Goal: Information Seeking & Learning: Learn about a topic

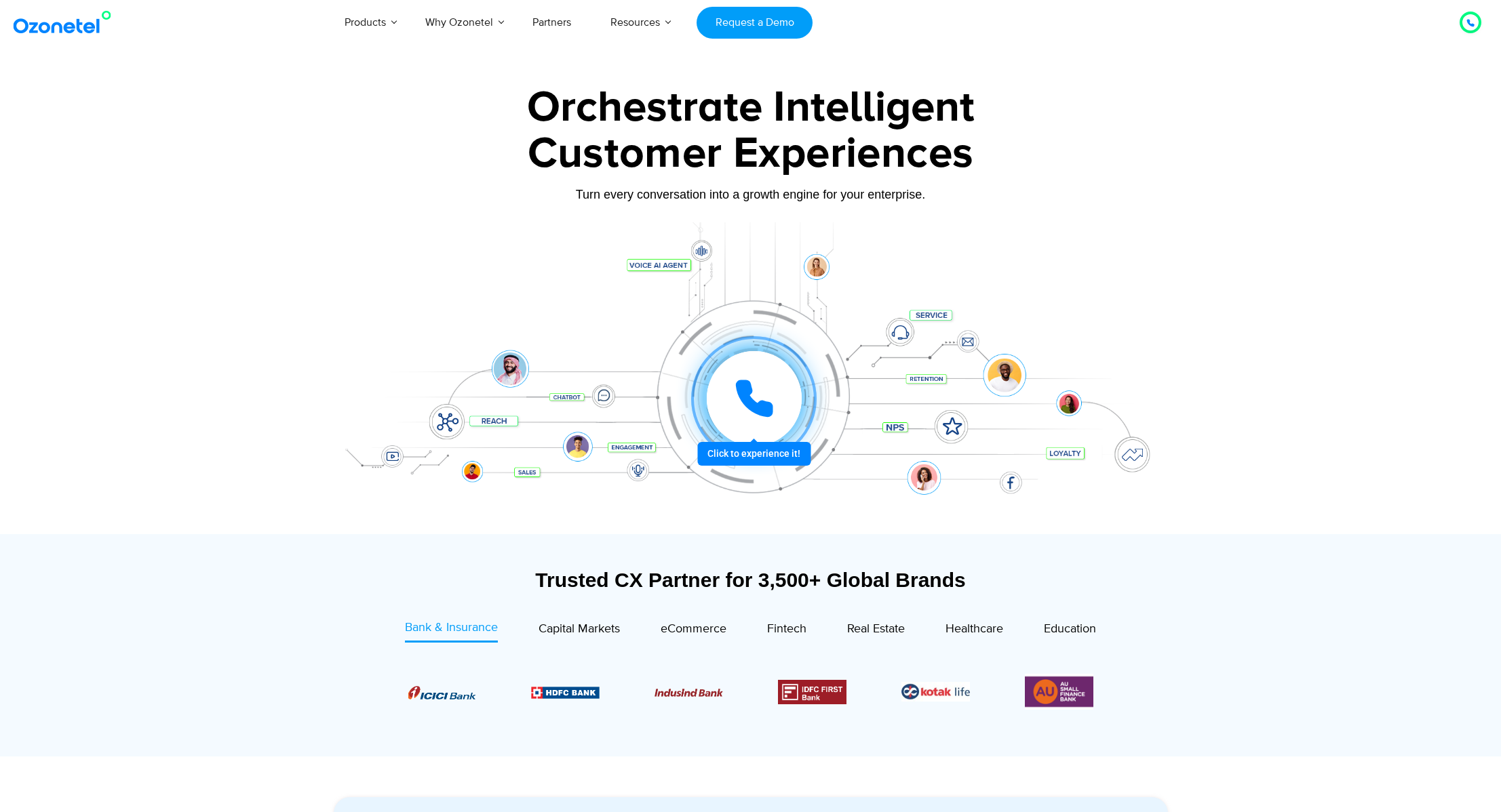
click at [756, 401] on icon at bounding box center [754, 398] width 41 height 41
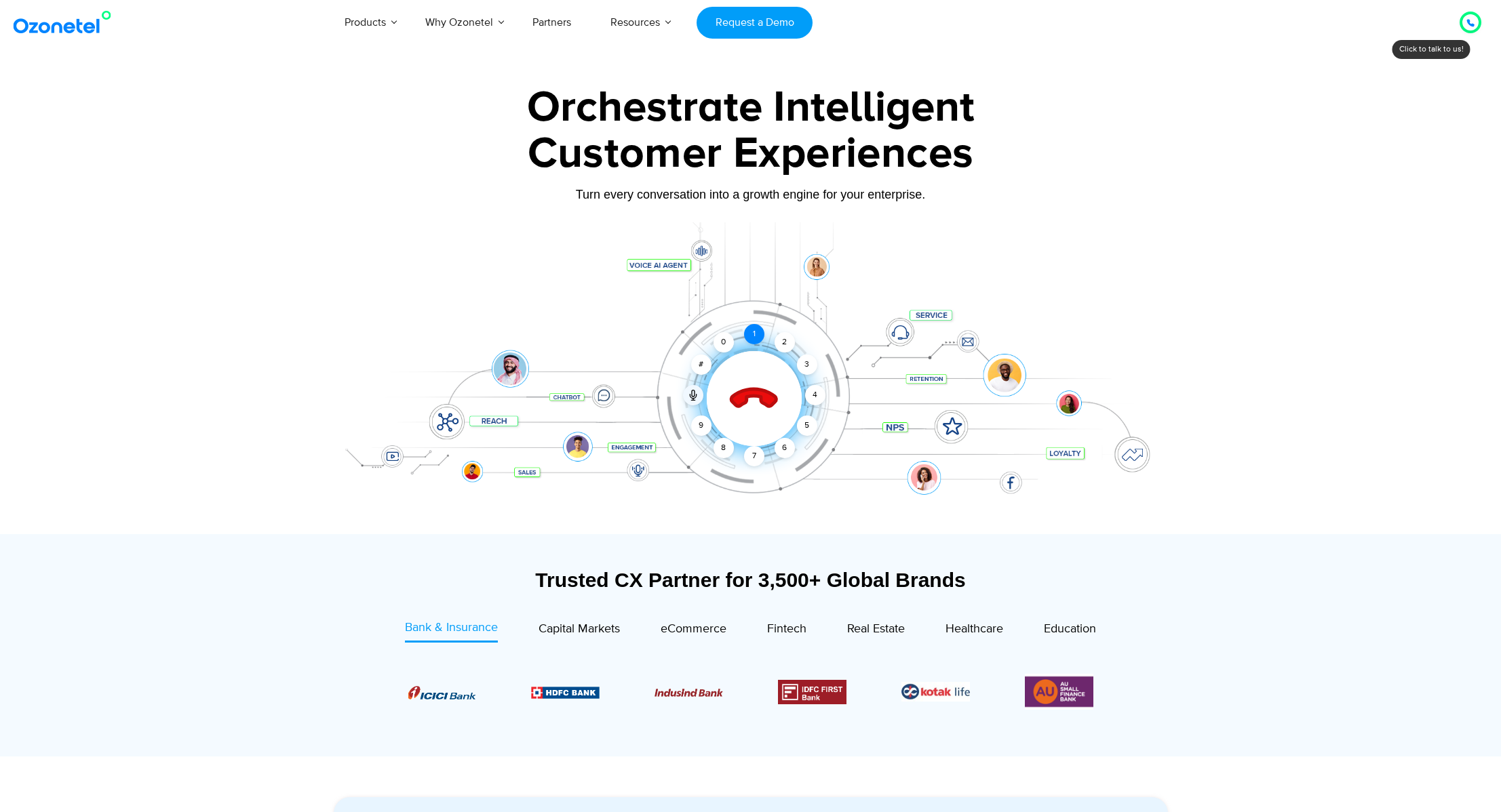
click at [745, 335] on div "1" at bounding box center [754, 334] width 20 height 20
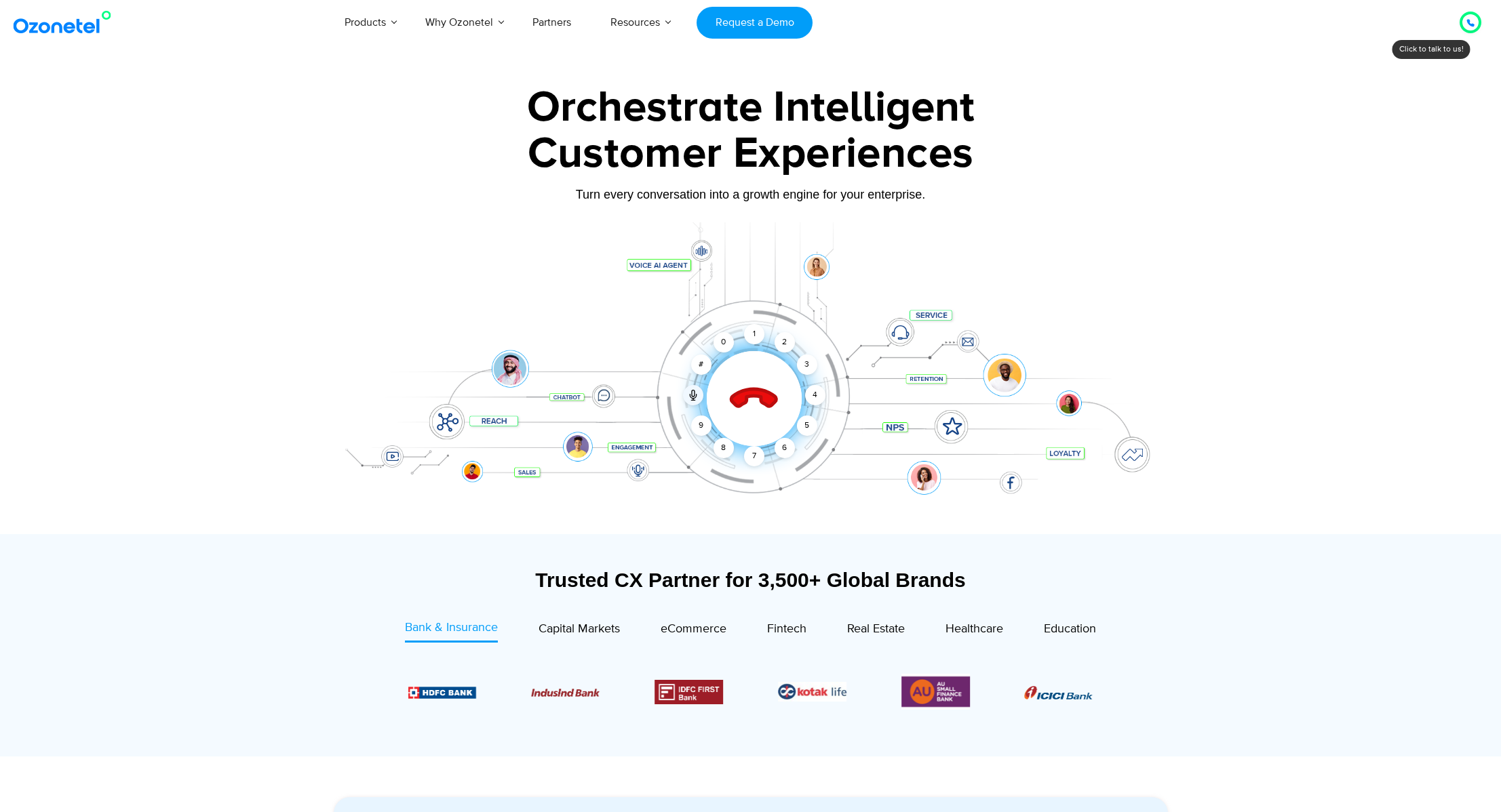
click at [1473, 20] on icon at bounding box center [1471, 23] width 8 height 8
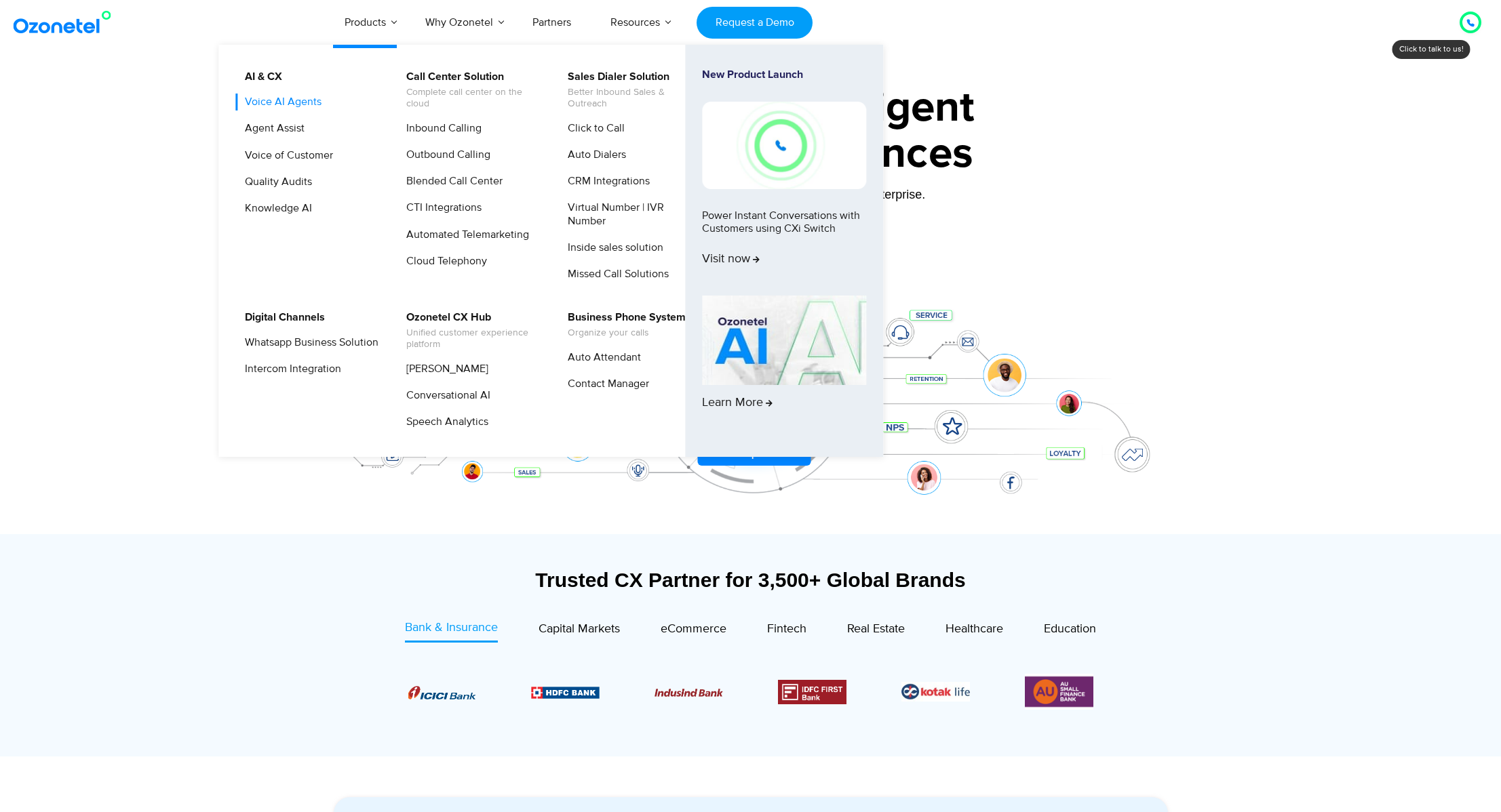
click at [291, 106] on link "Voice AI Agents" at bounding box center [279, 102] width 88 height 17
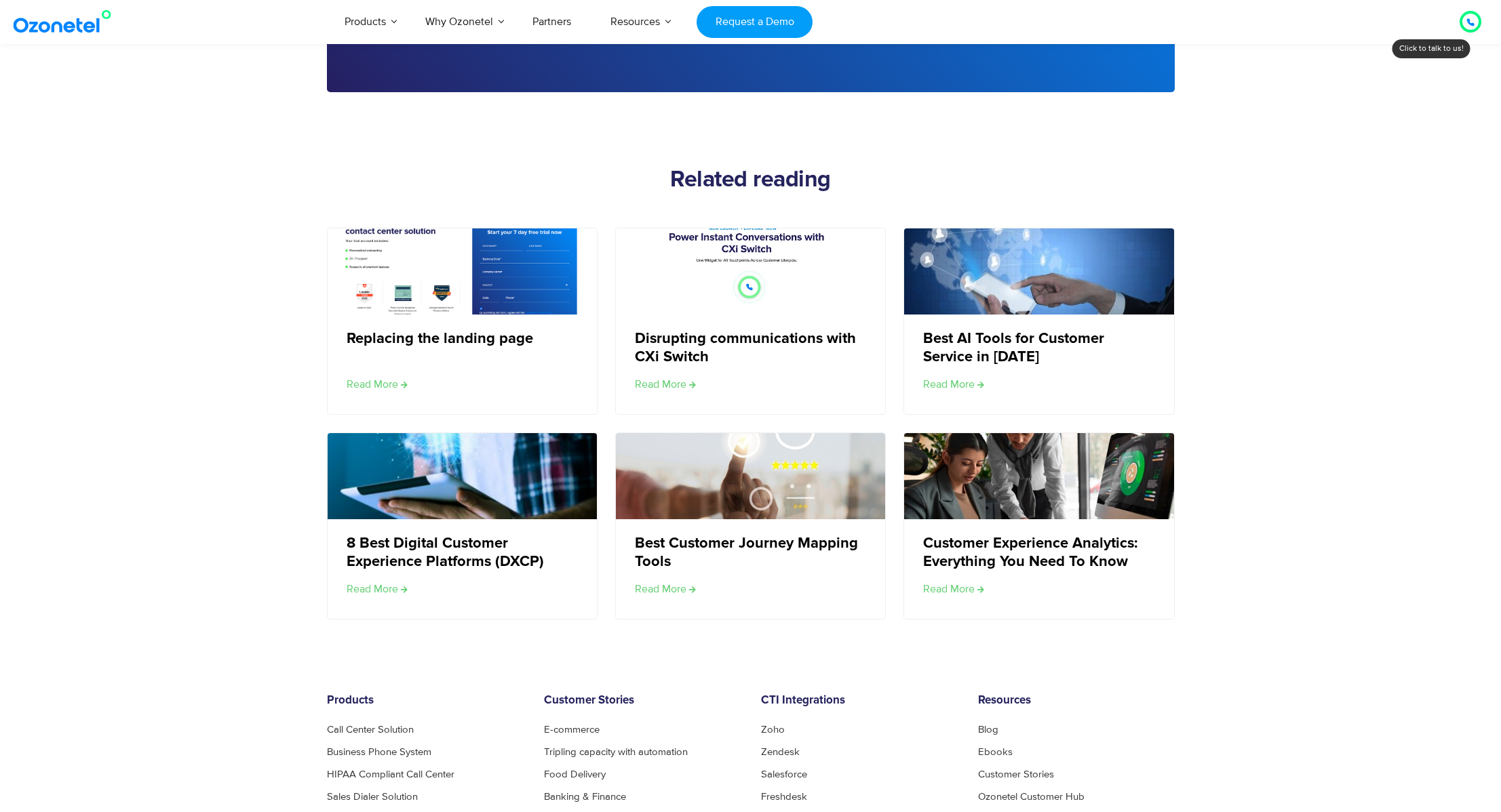
scroll to position [2601, 0]
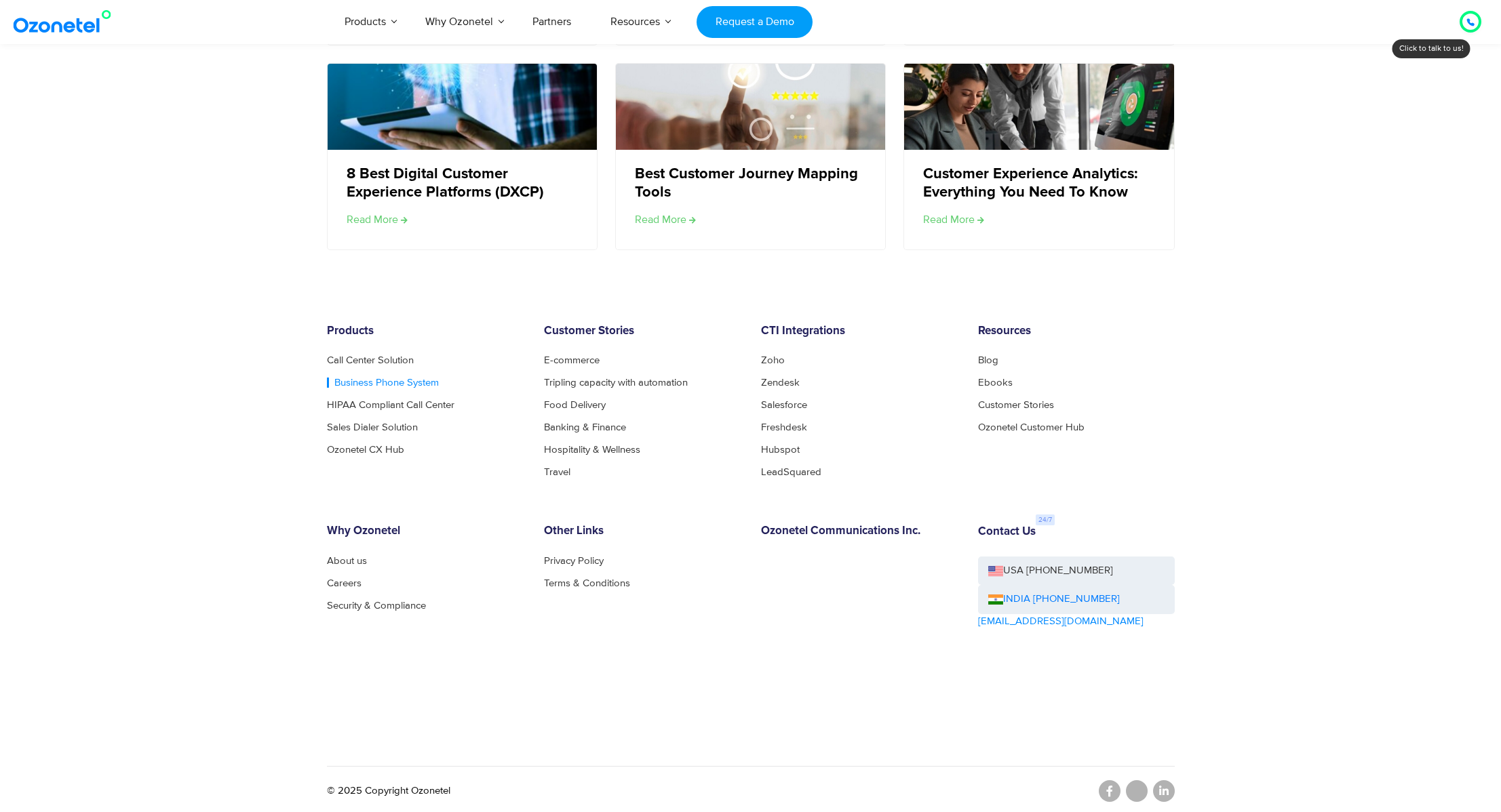
click at [364, 382] on link "Business Phone System" at bounding box center [383, 383] width 112 height 10
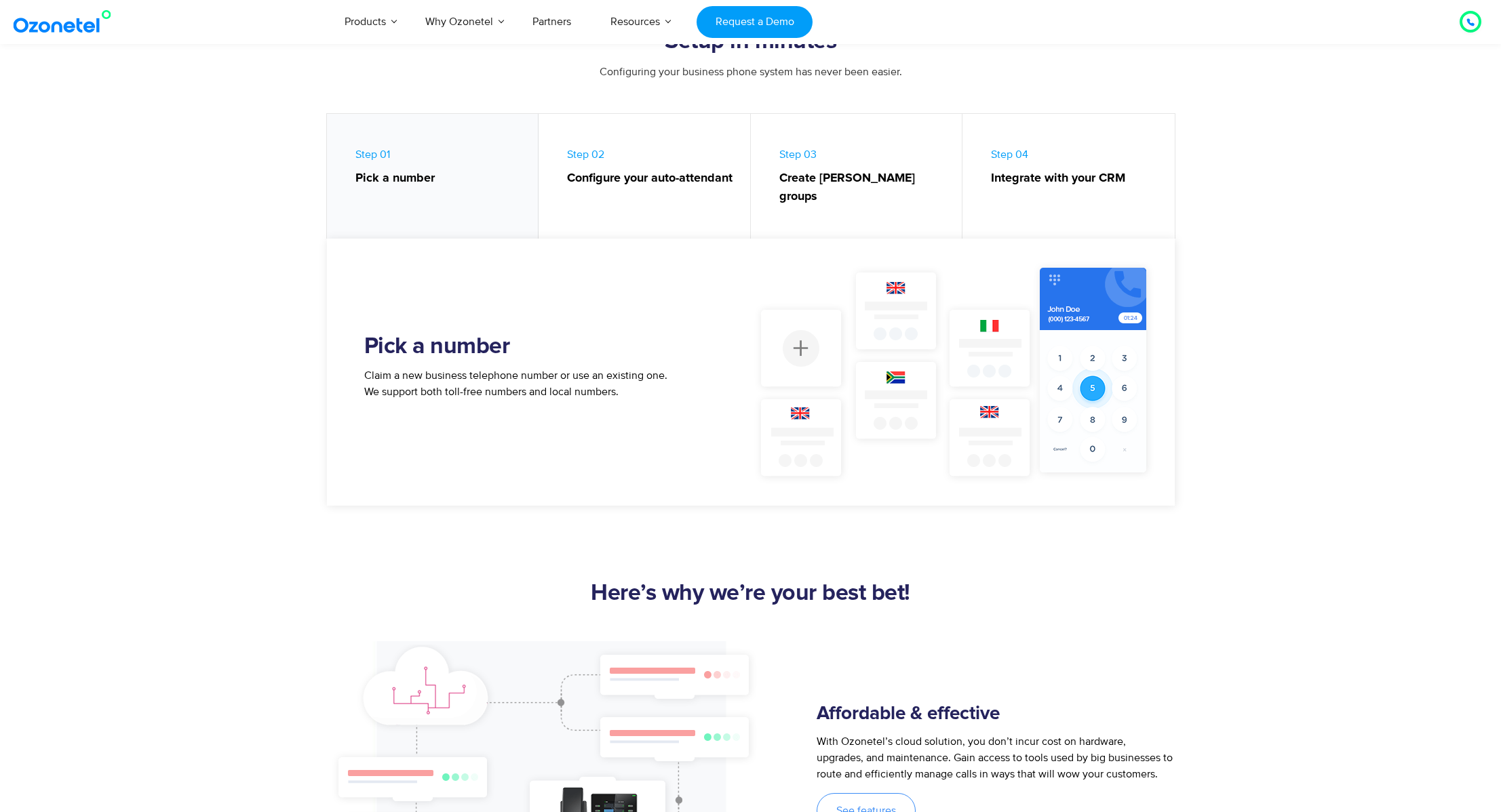
scroll to position [542, 0]
click at [673, 188] on link "Step 02 Configure your auto-attendant" at bounding box center [644, 180] width 212 height 132
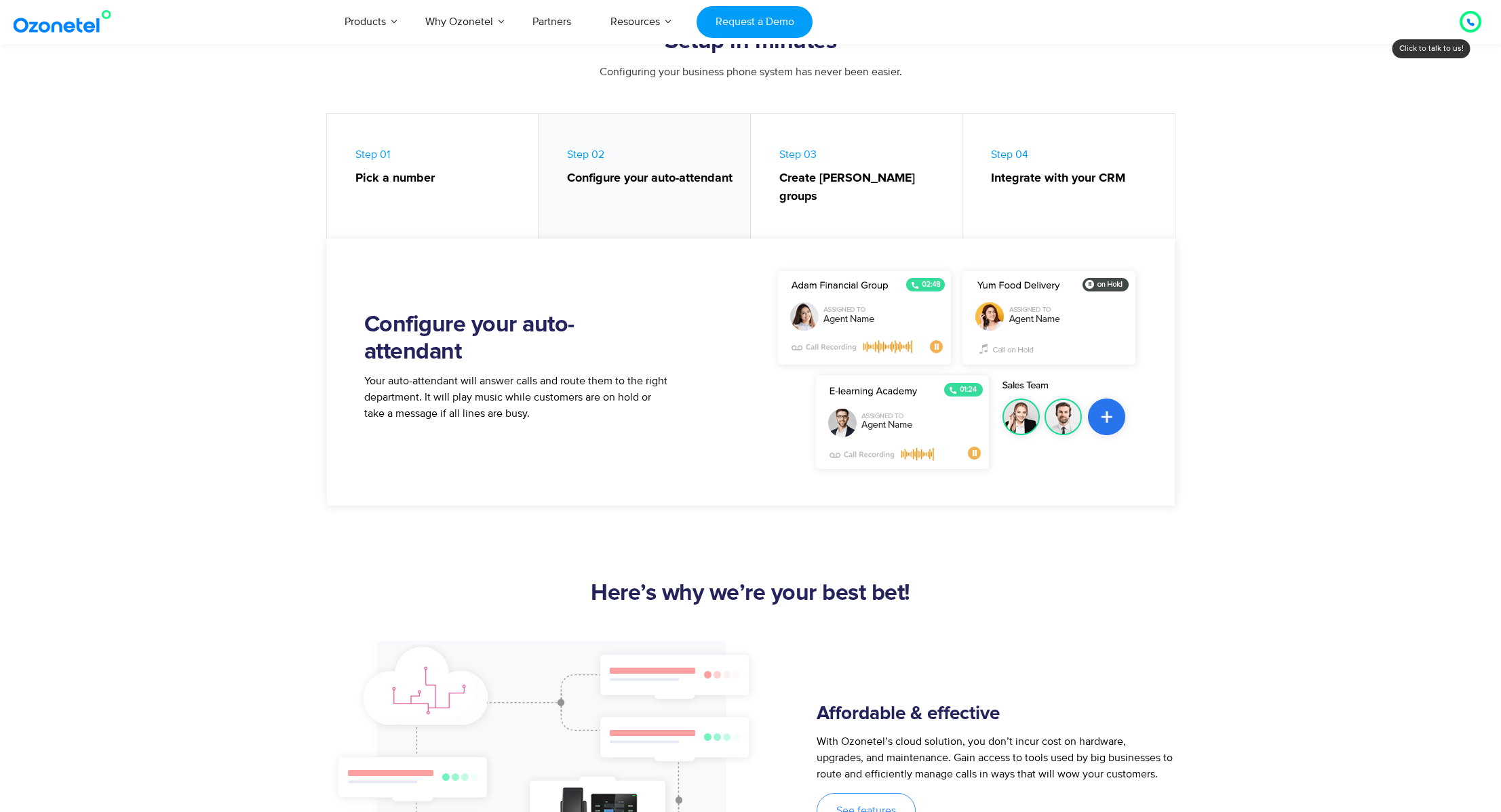
click at [817, 180] on strong "Create hunt groups" at bounding box center [864, 188] width 170 height 36
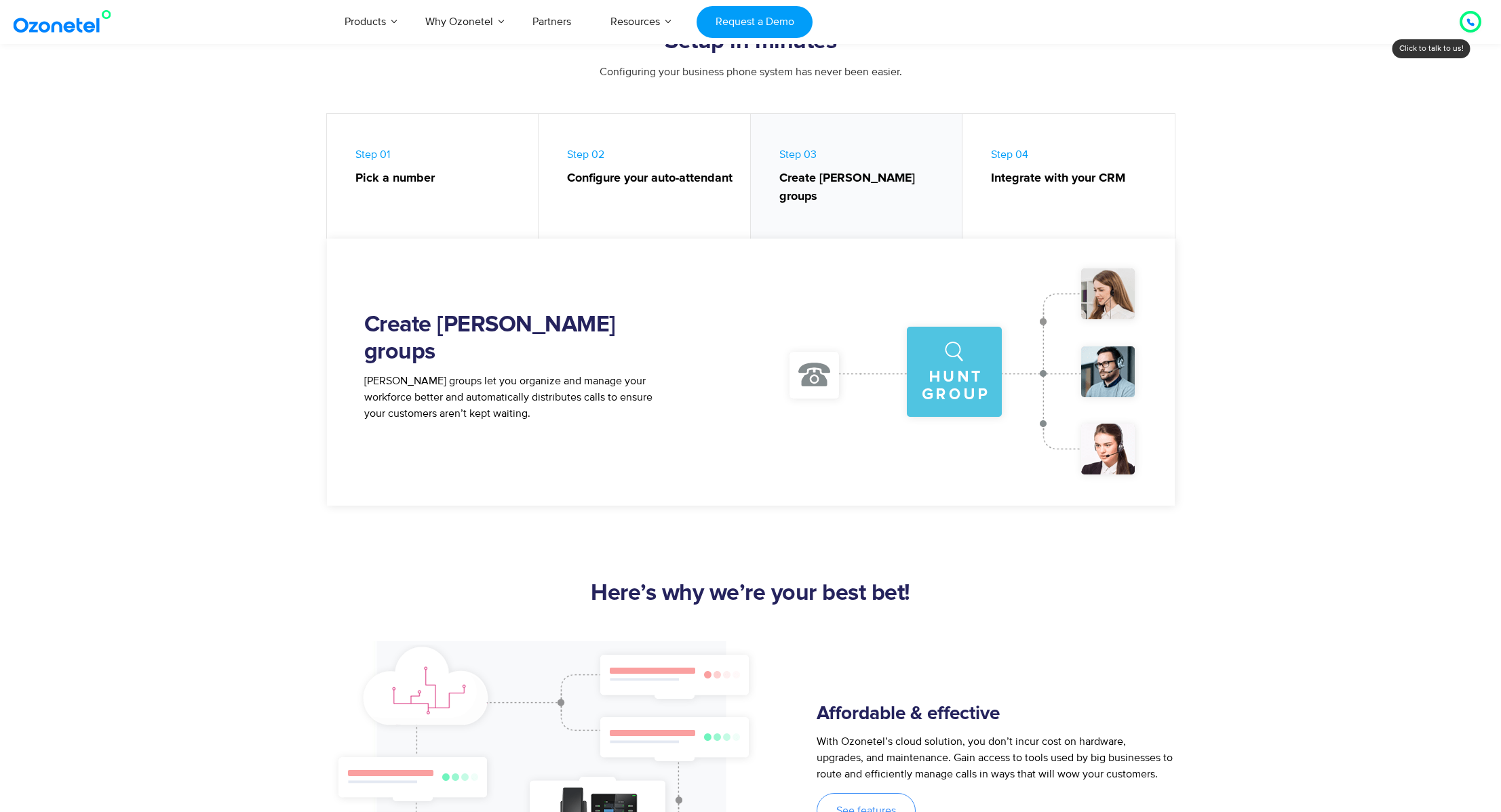
click at [1036, 179] on strong "Integrate with your CRM" at bounding box center [1076, 178] width 170 height 18
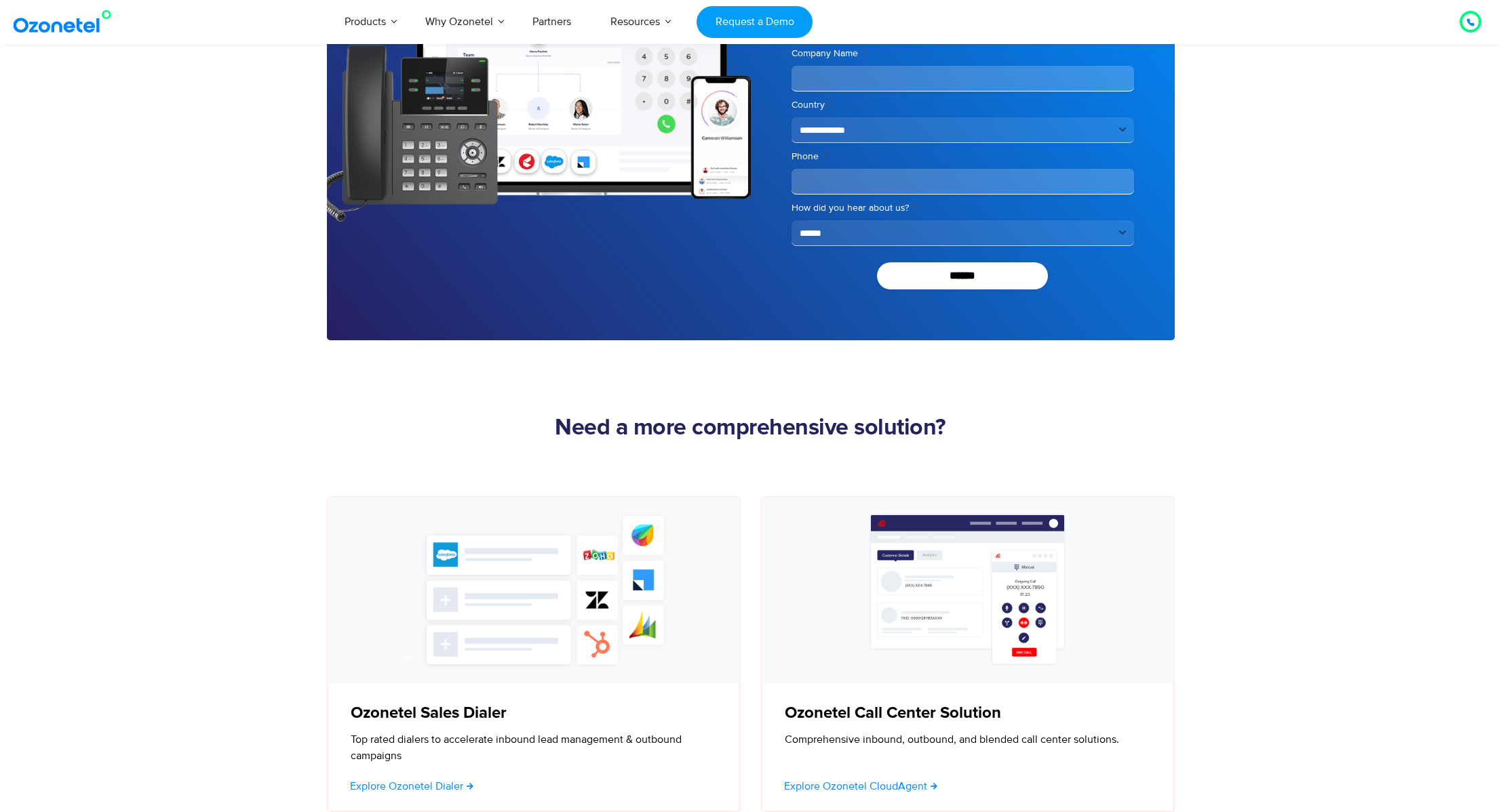
scroll to position [3388, 0]
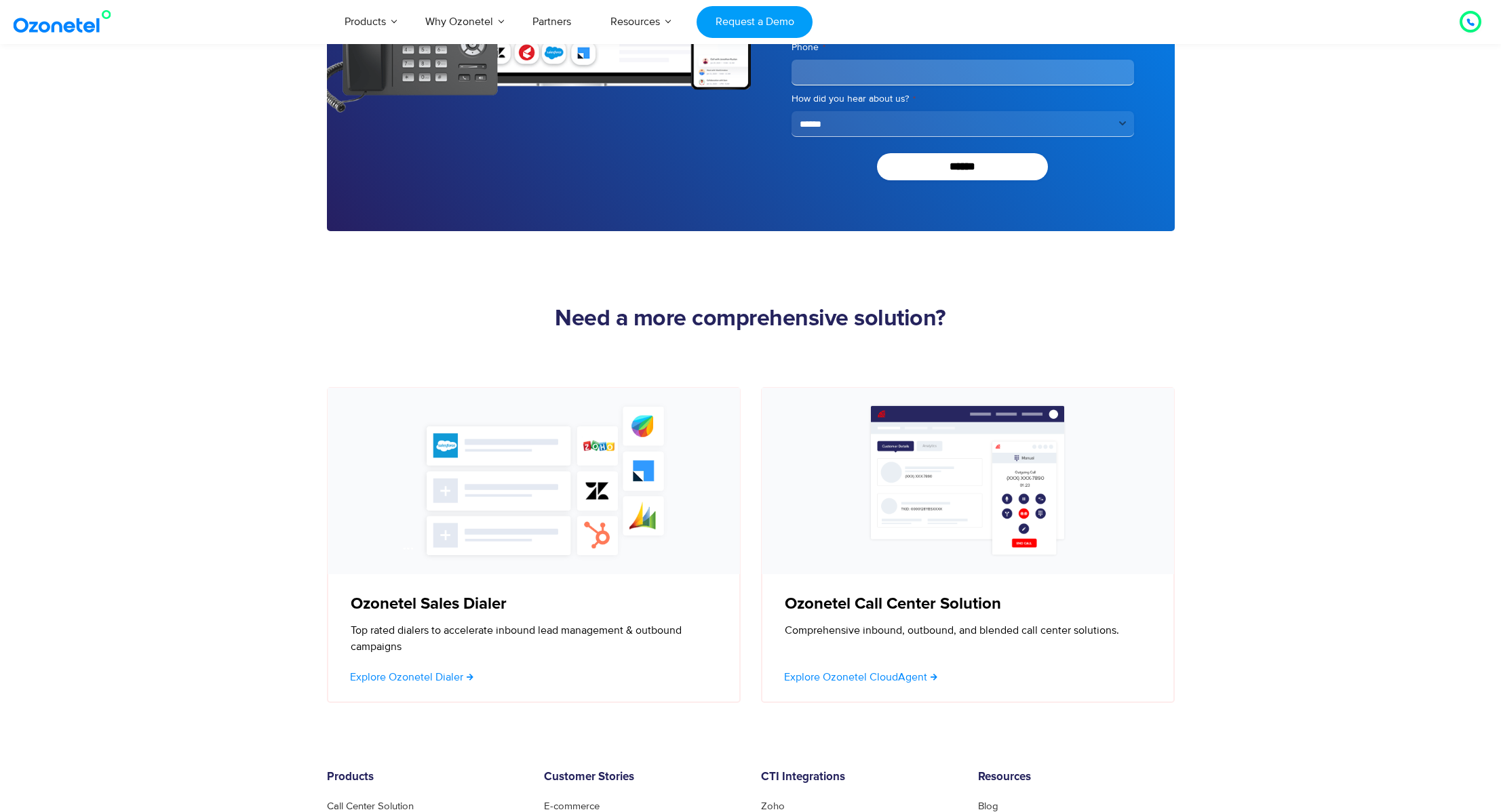
drag, startPoint x: 995, startPoint y: 445, endPoint x: 984, endPoint y: 444, distance: 11.0
click at [995, 444] on img at bounding box center [968, 481] width 385 height 160
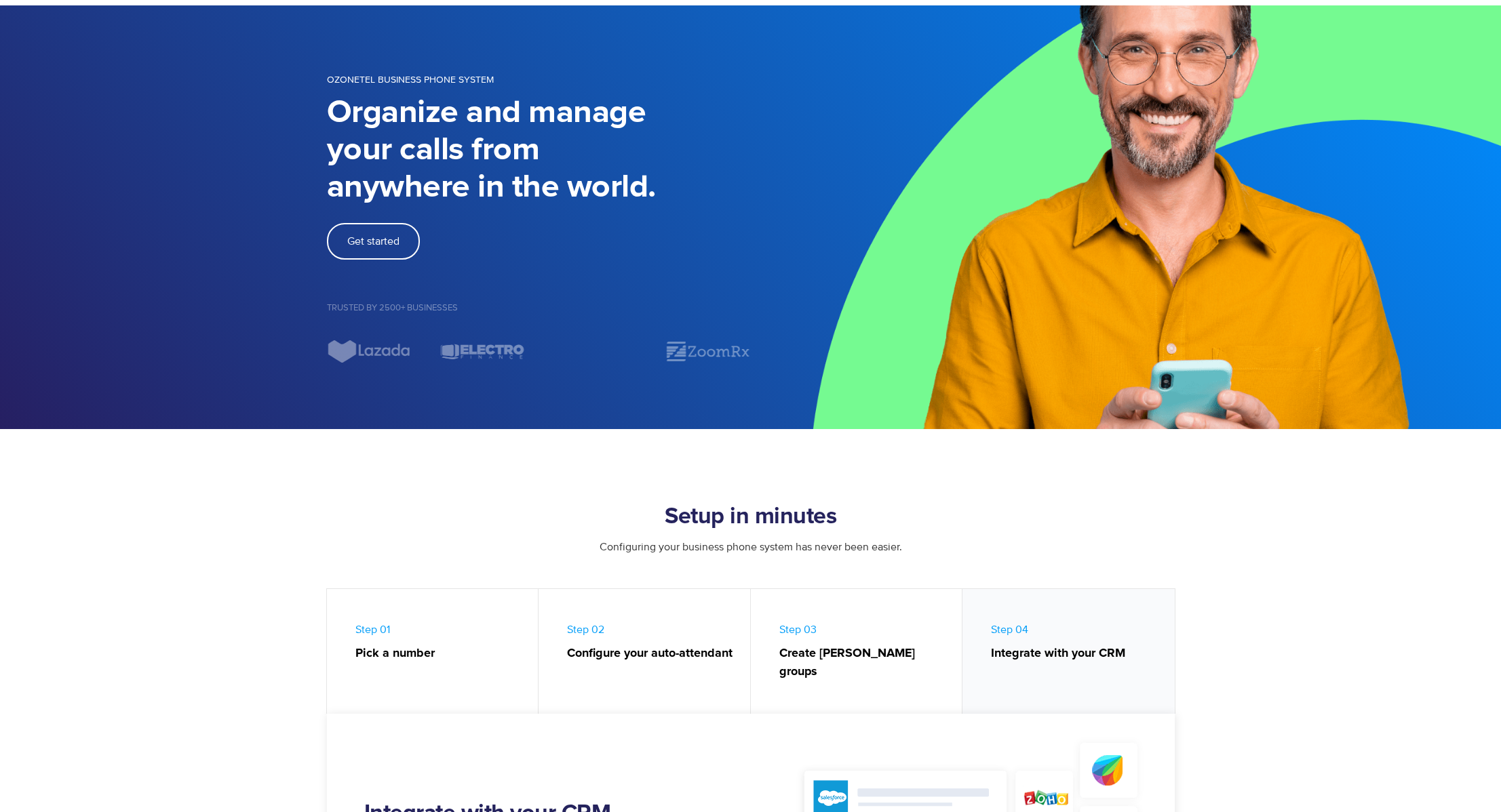
scroll to position [0, 0]
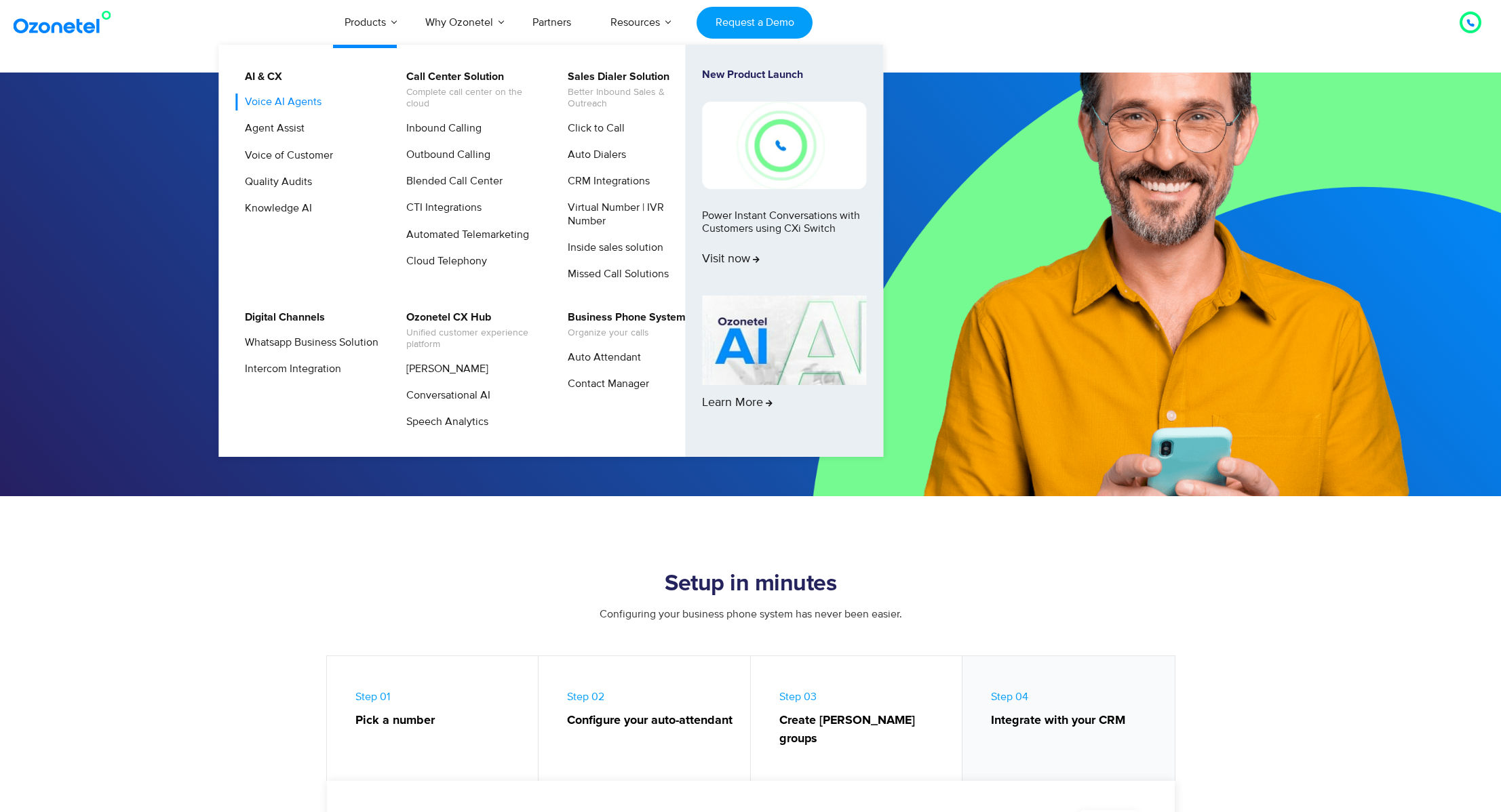
click at [282, 99] on link "Voice AI Agents" at bounding box center [279, 102] width 88 height 17
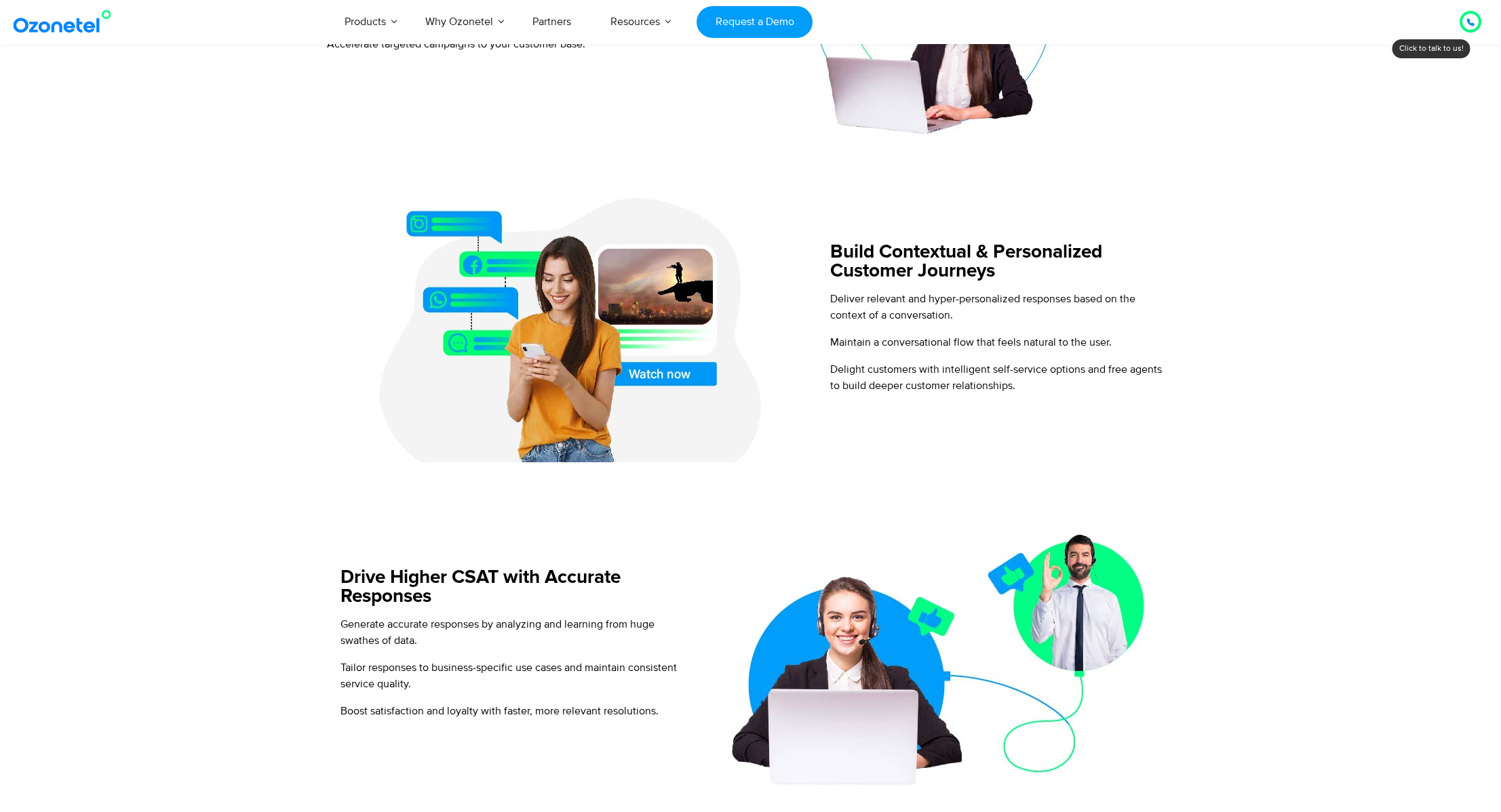
scroll to position [777, 0]
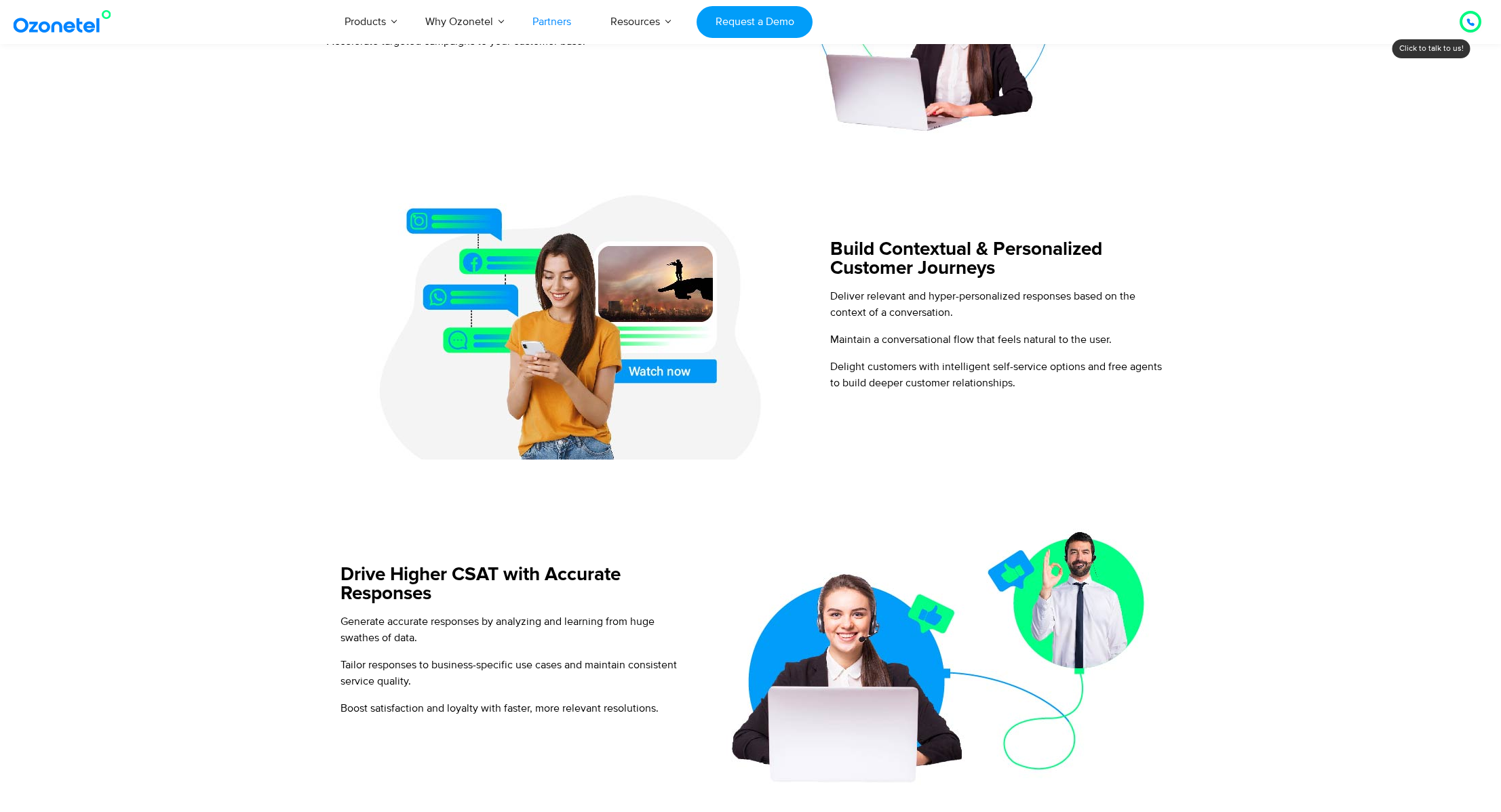
click at [562, 20] on link "Partners" at bounding box center [551, 22] width 78 height 45
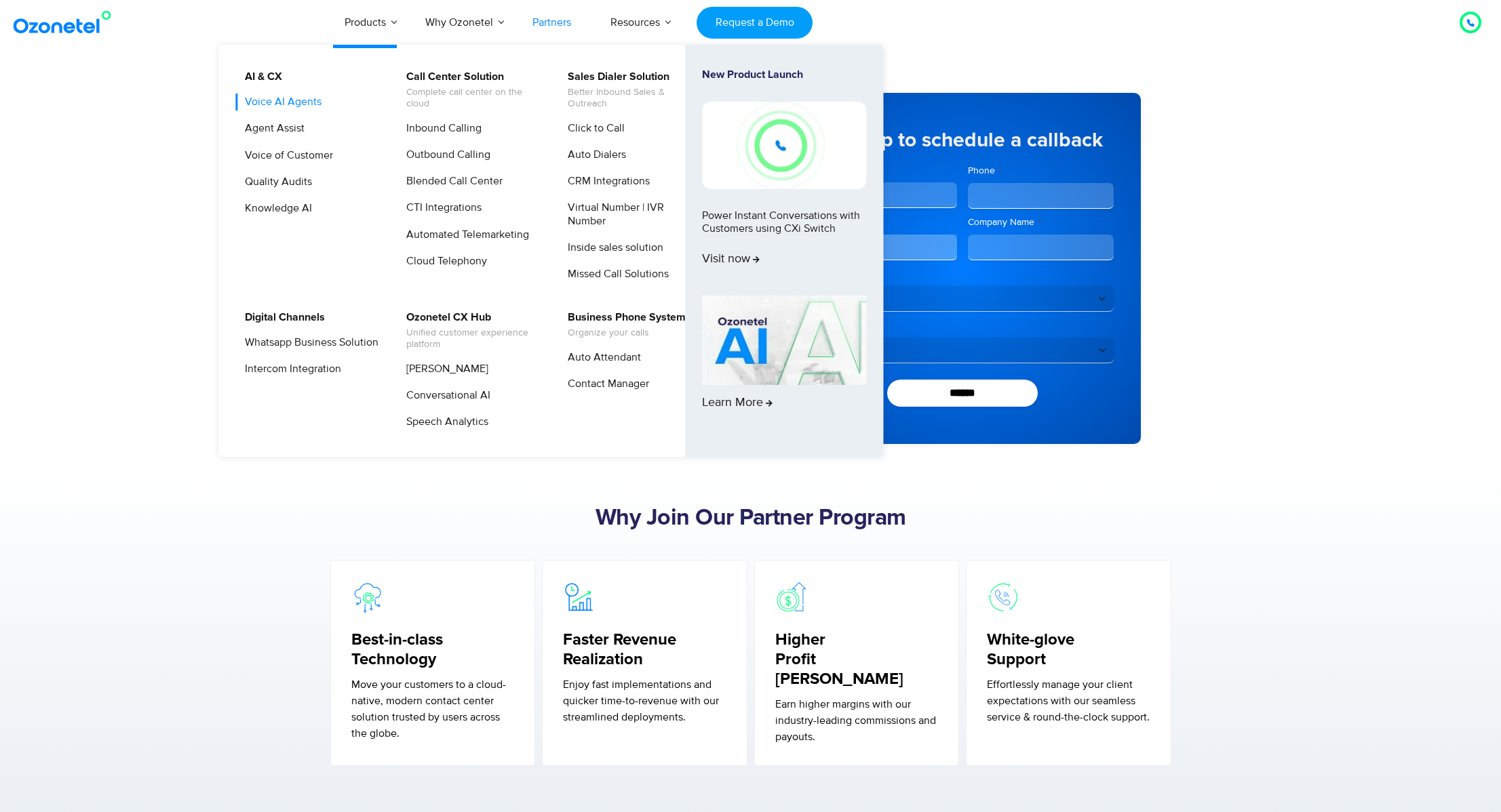
click at [275, 100] on link "Voice AI Agents" at bounding box center [279, 102] width 88 height 17
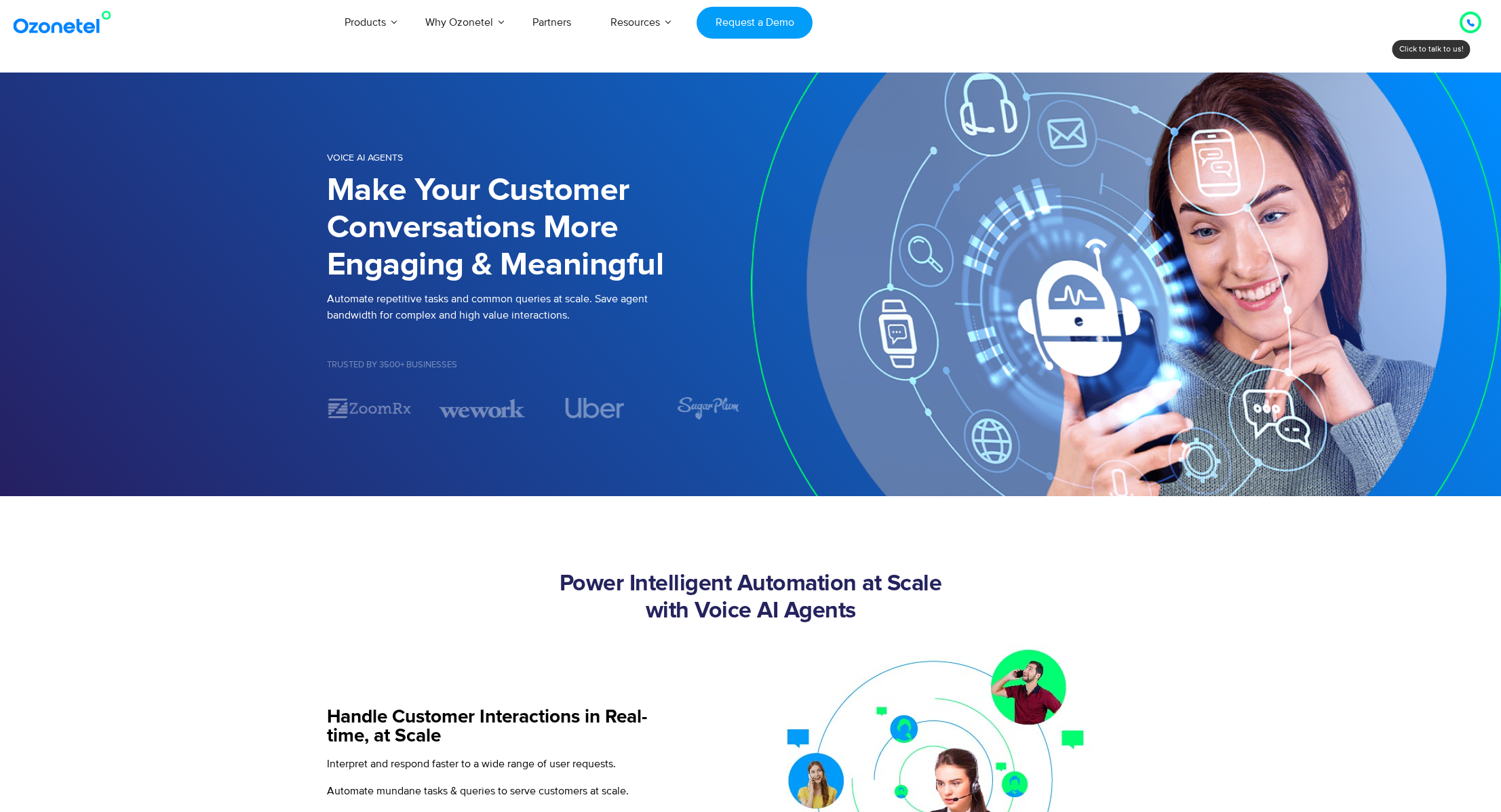
click at [48, 17] on img at bounding box center [65, 22] width 110 height 24
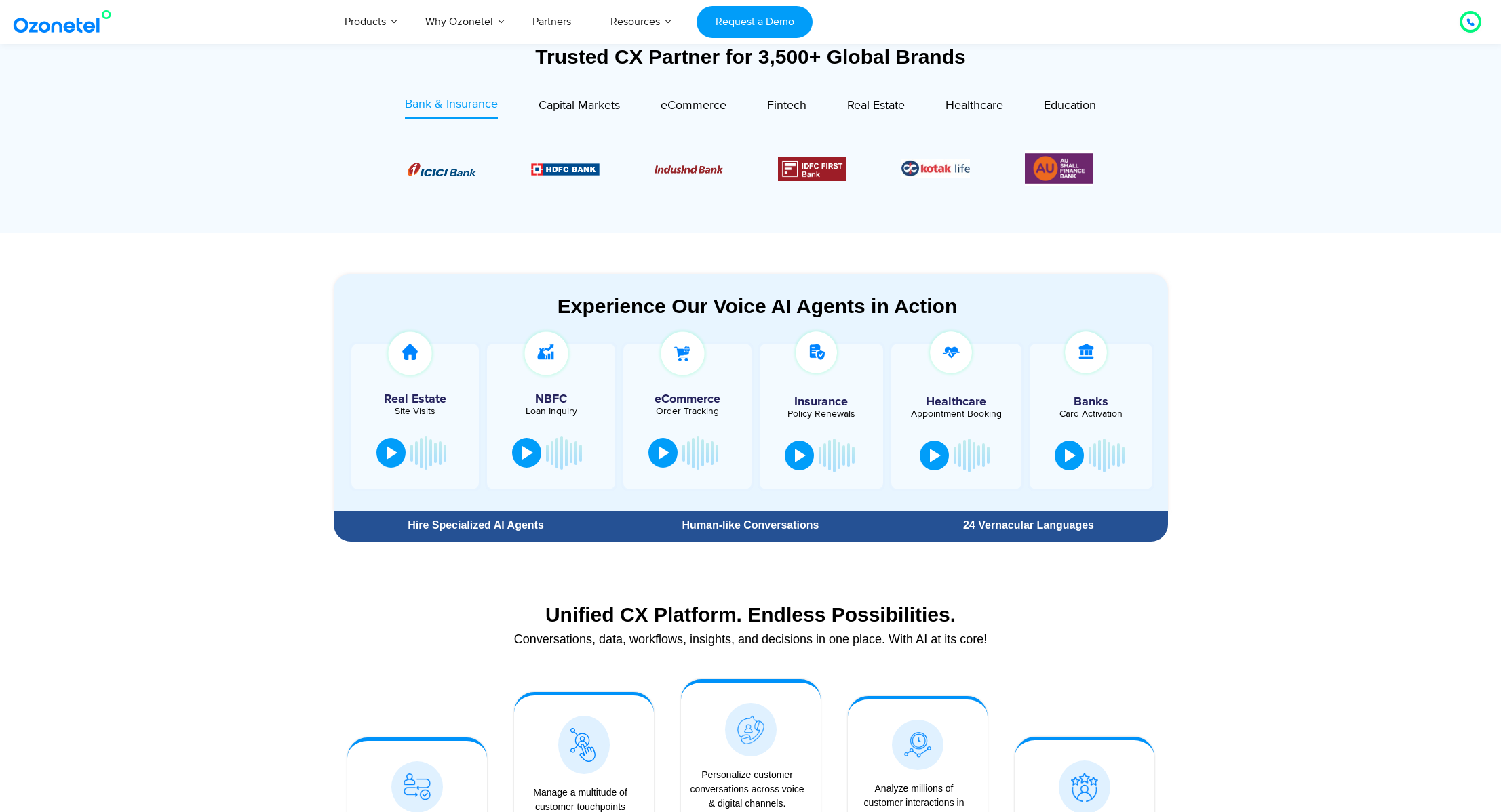
scroll to position [654, 0]
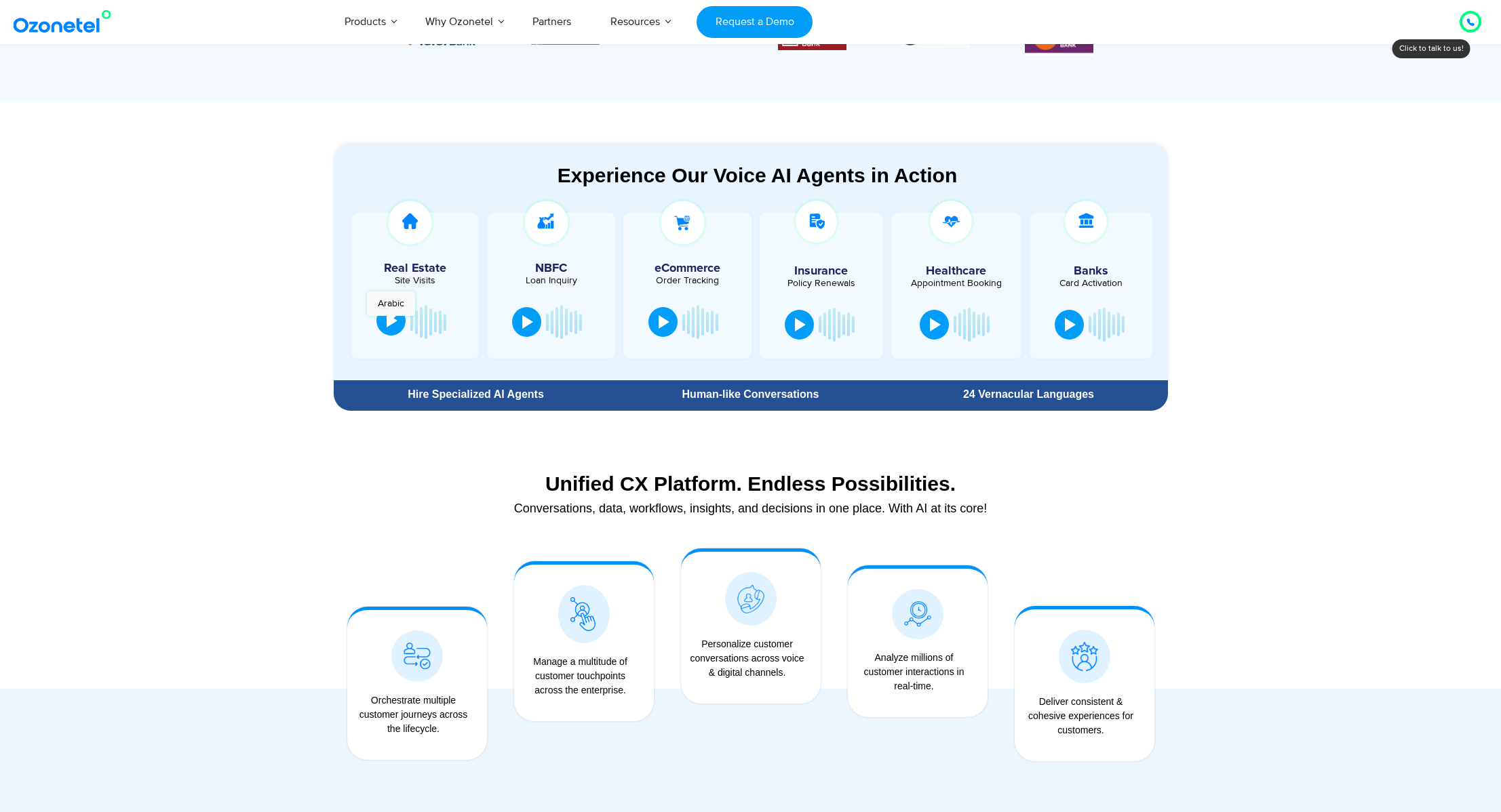
click at [391, 323] on div at bounding box center [392, 320] width 11 height 13
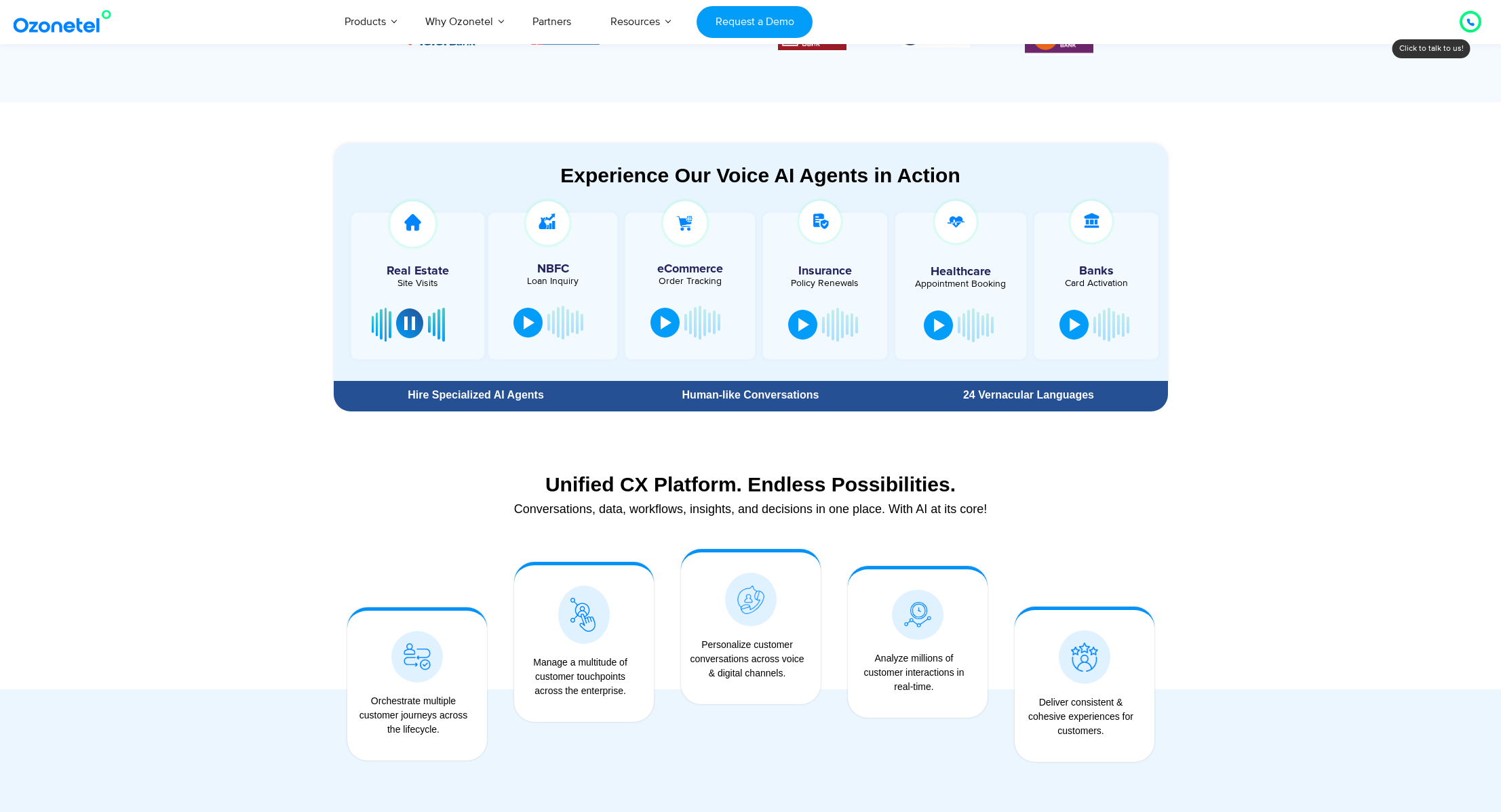
click at [408, 323] on div at bounding box center [409, 323] width 11 height 13
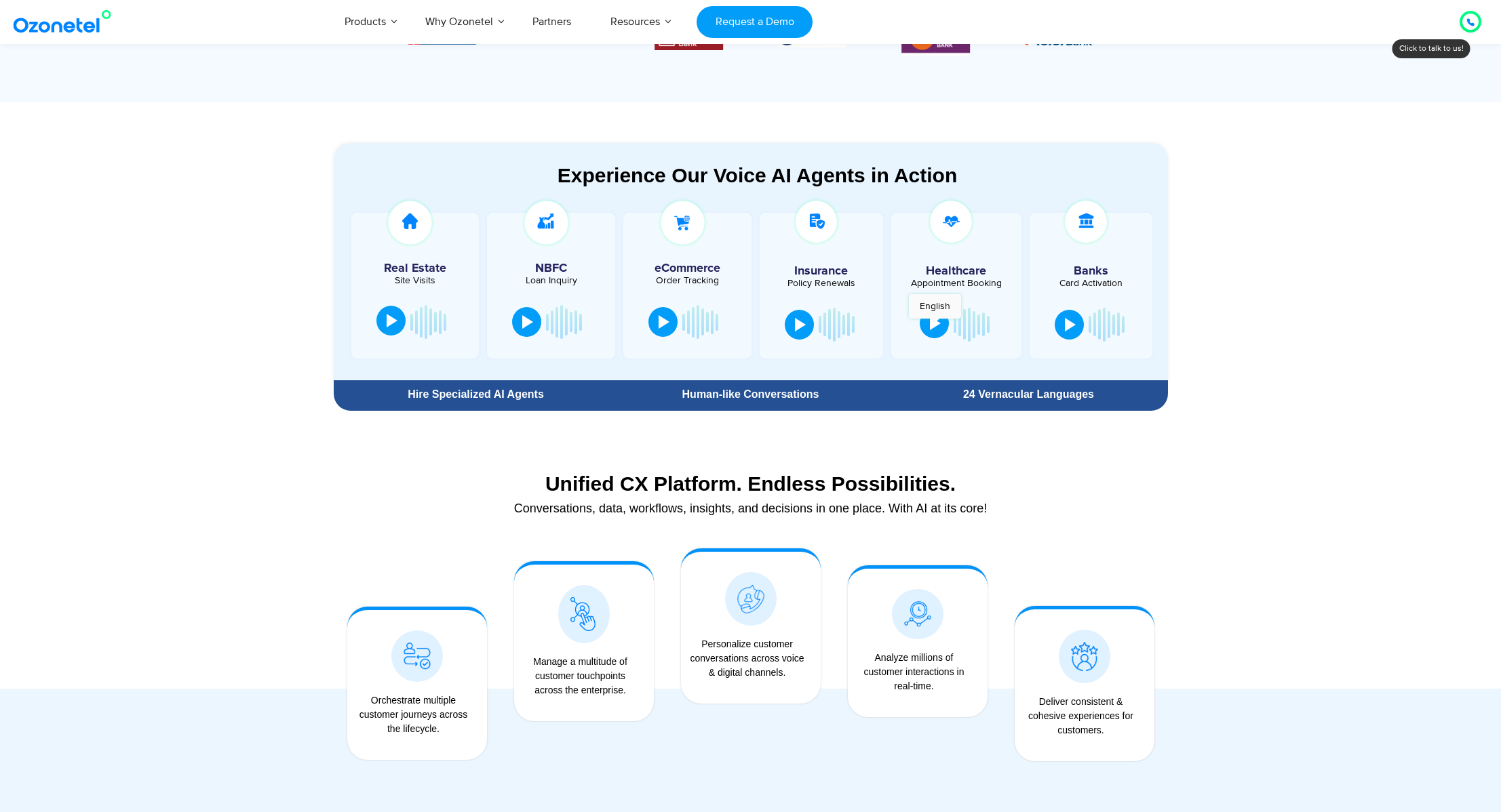
click at [935, 326] on div at bounding box center [935, 323] width 11 height 13
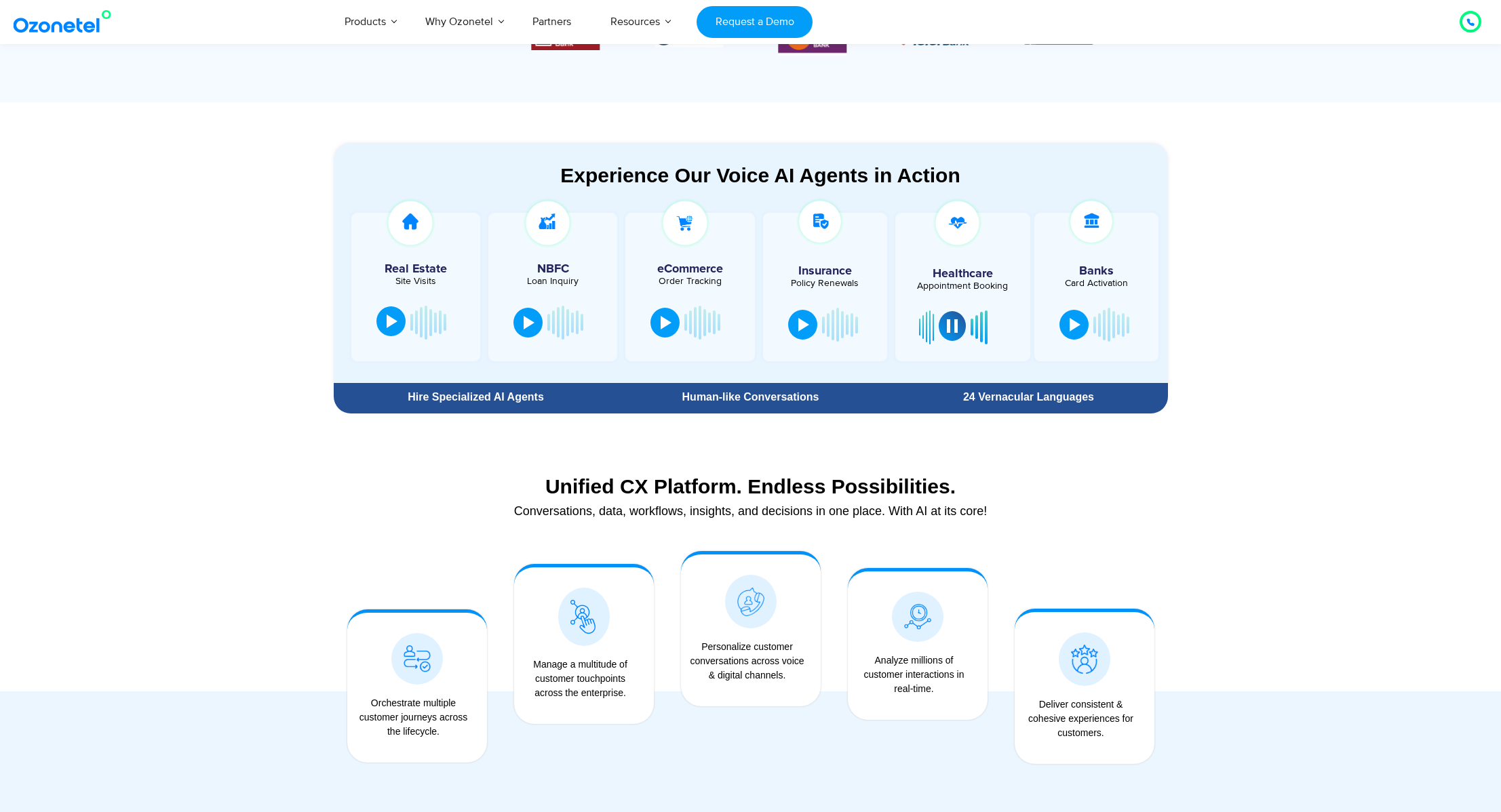
click at [954, 323] on div at bounding box center [952, 326] width 11 height 13
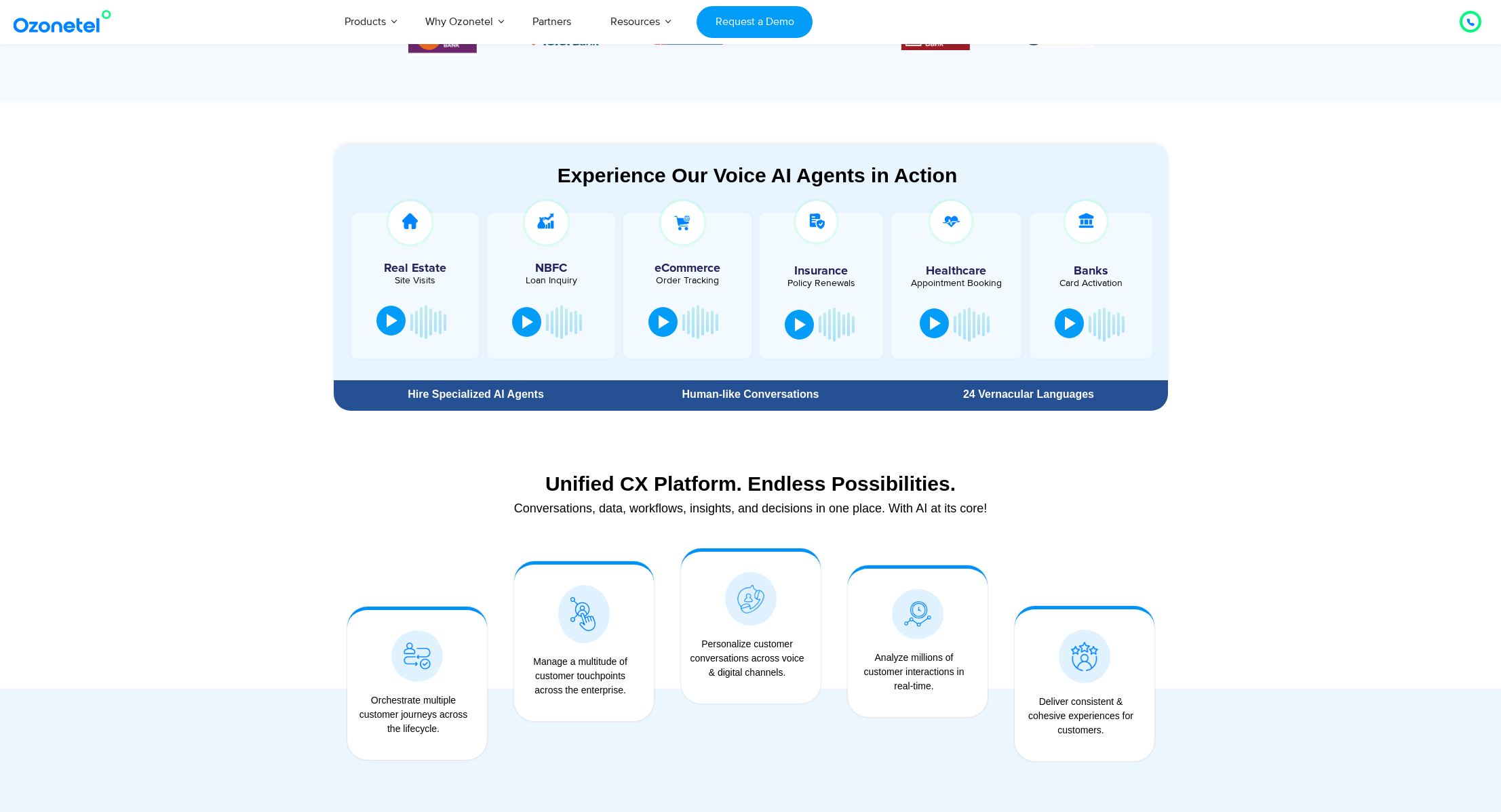
click at [1074, 336] on button at bounding box center [1070, 323] width 29 height 30
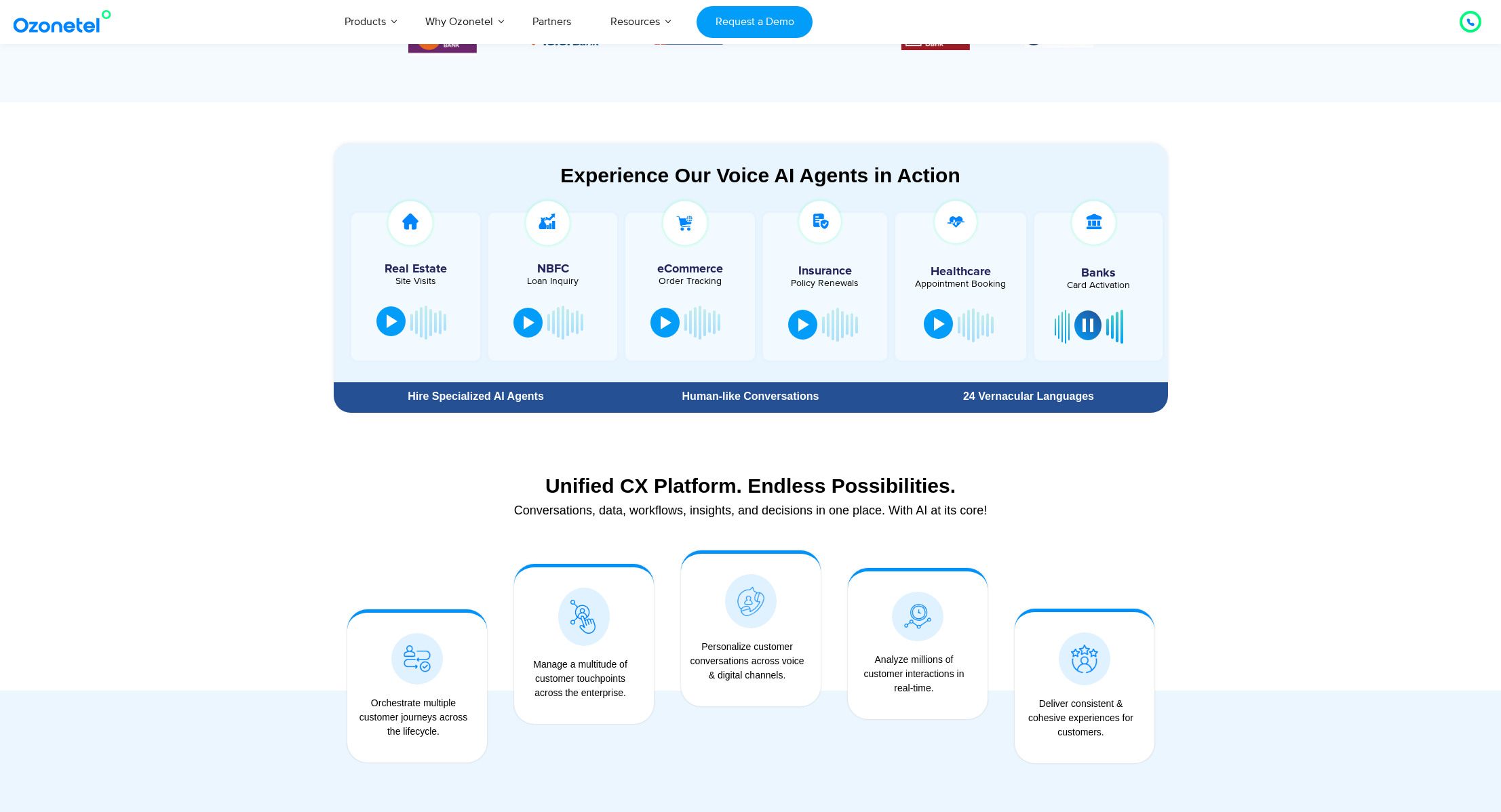
click at [1088, 327] on div at bounding box center [1088, 325] width 11 height 13
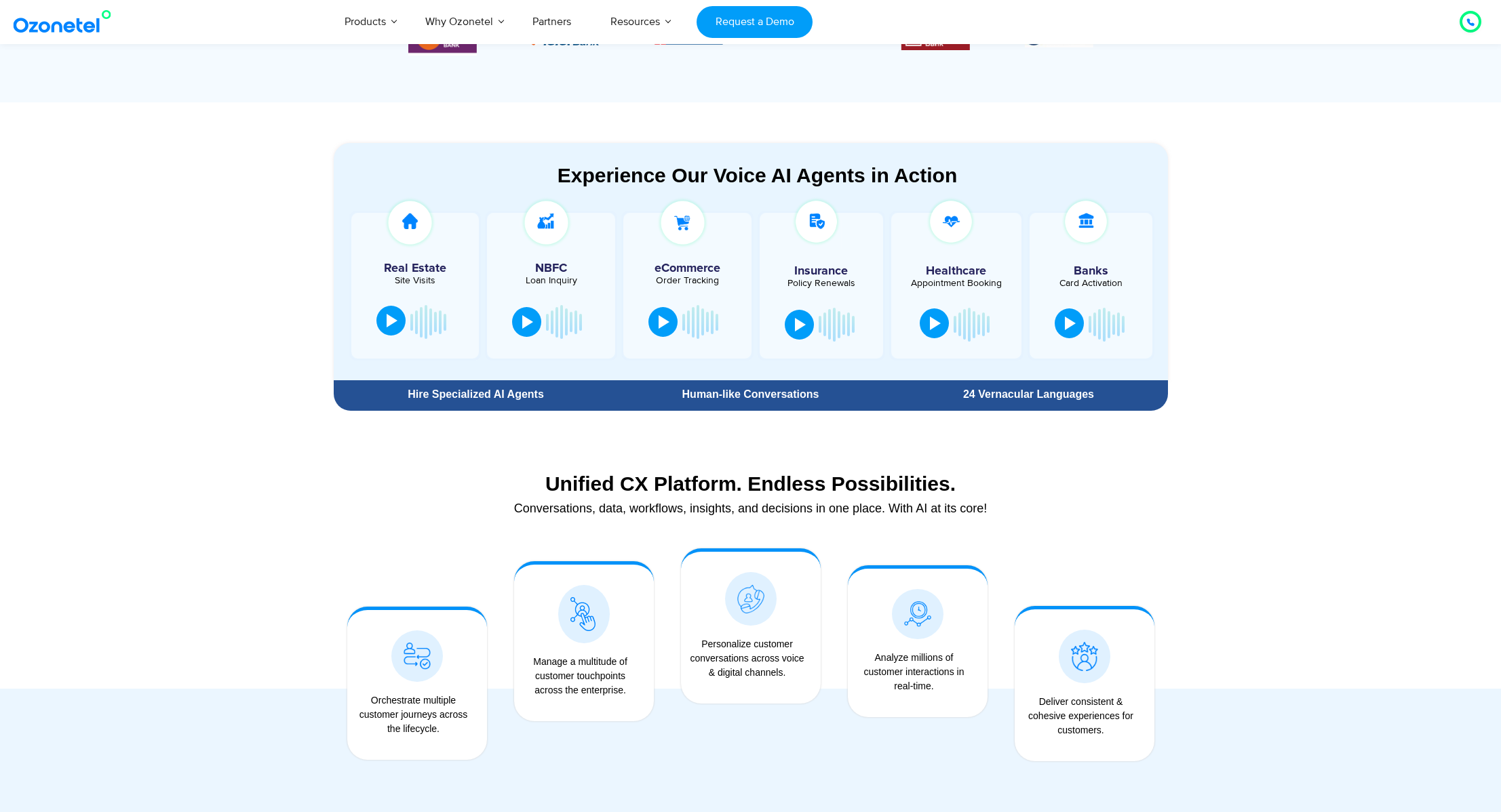
click at [1036, 398] on div "24 Vernacular Languages" at bounding box center [1029, 394] width 265 height 10
click at [759, 382] on div "Human-like Conversations" at bounding box center [750, 394] width 278 height 24
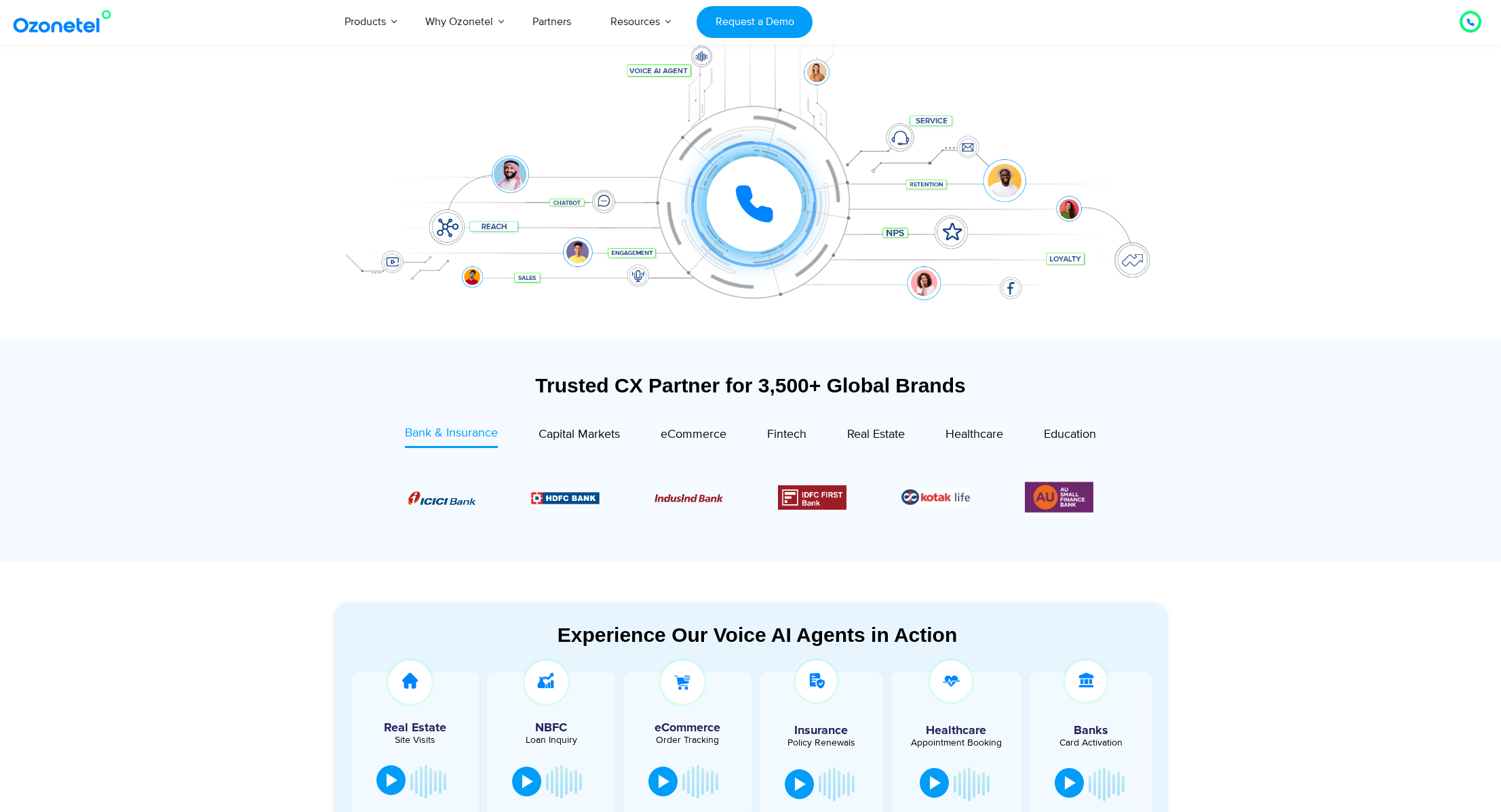
scroll to position [0, 0]
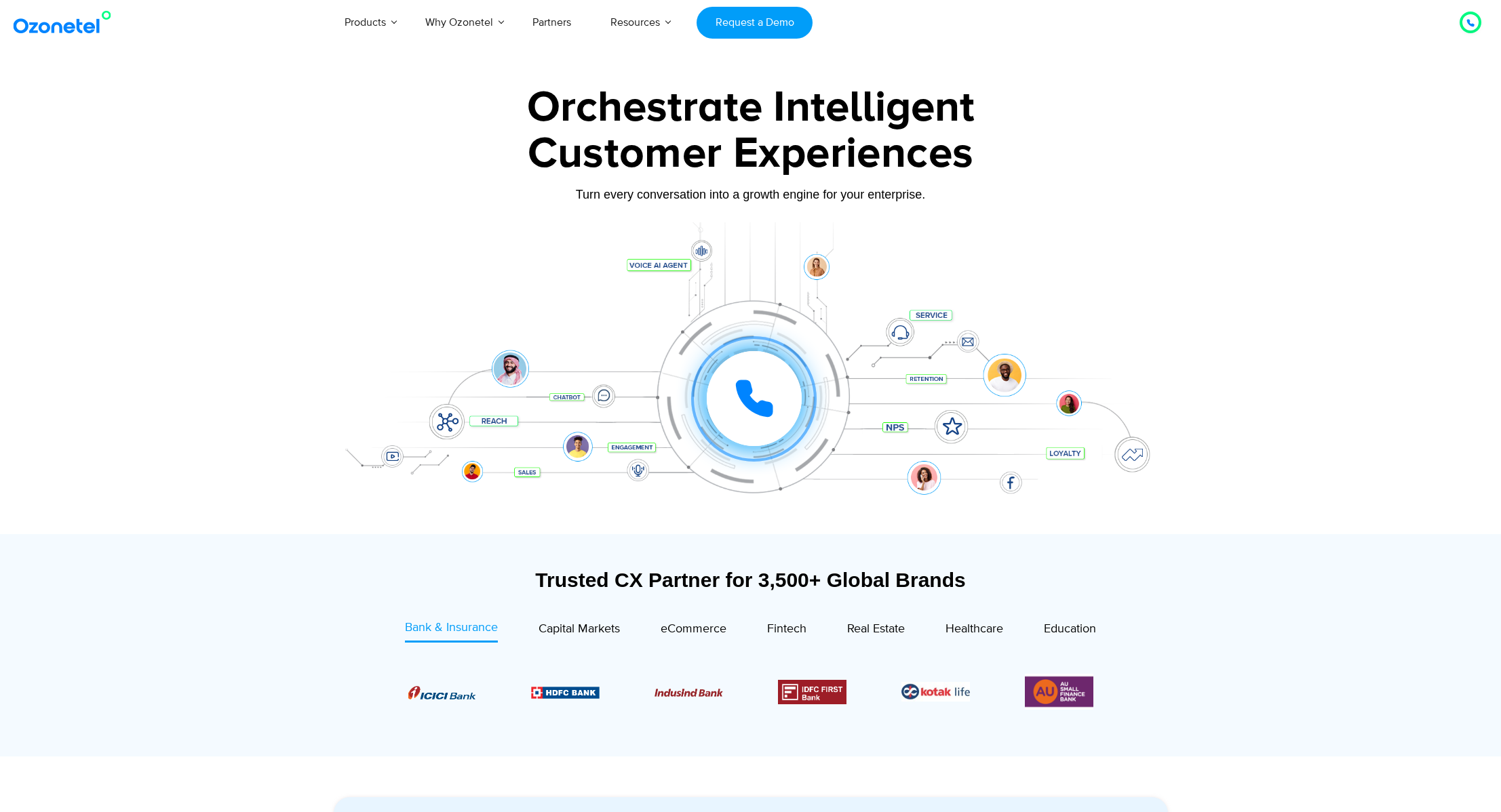
click at [758, 407] on icon at bounding box center [754, 398] width 34 height 34
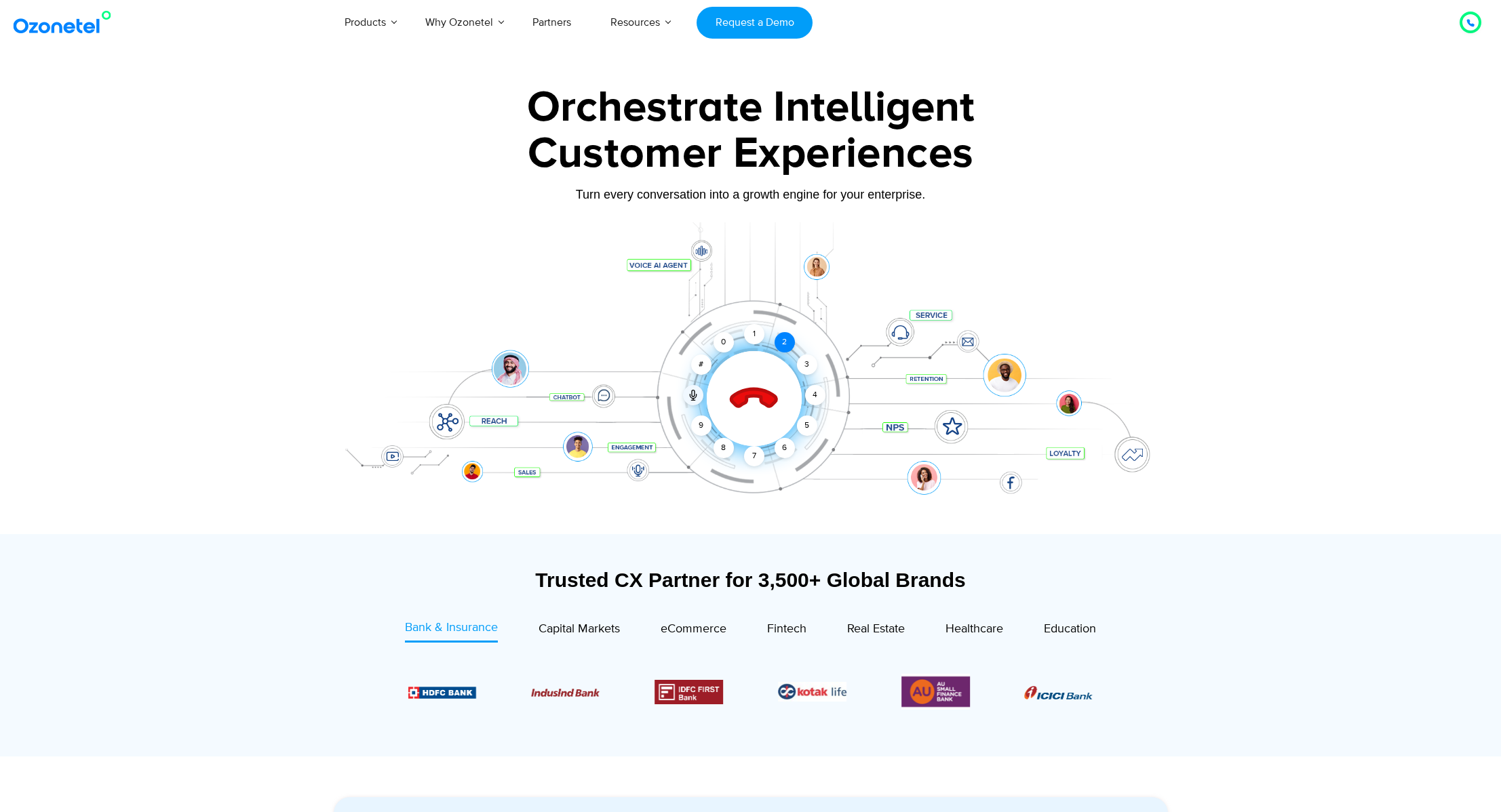
click at [784, 346] on div "2" at bounding box center [784, 342] width 20 height 20
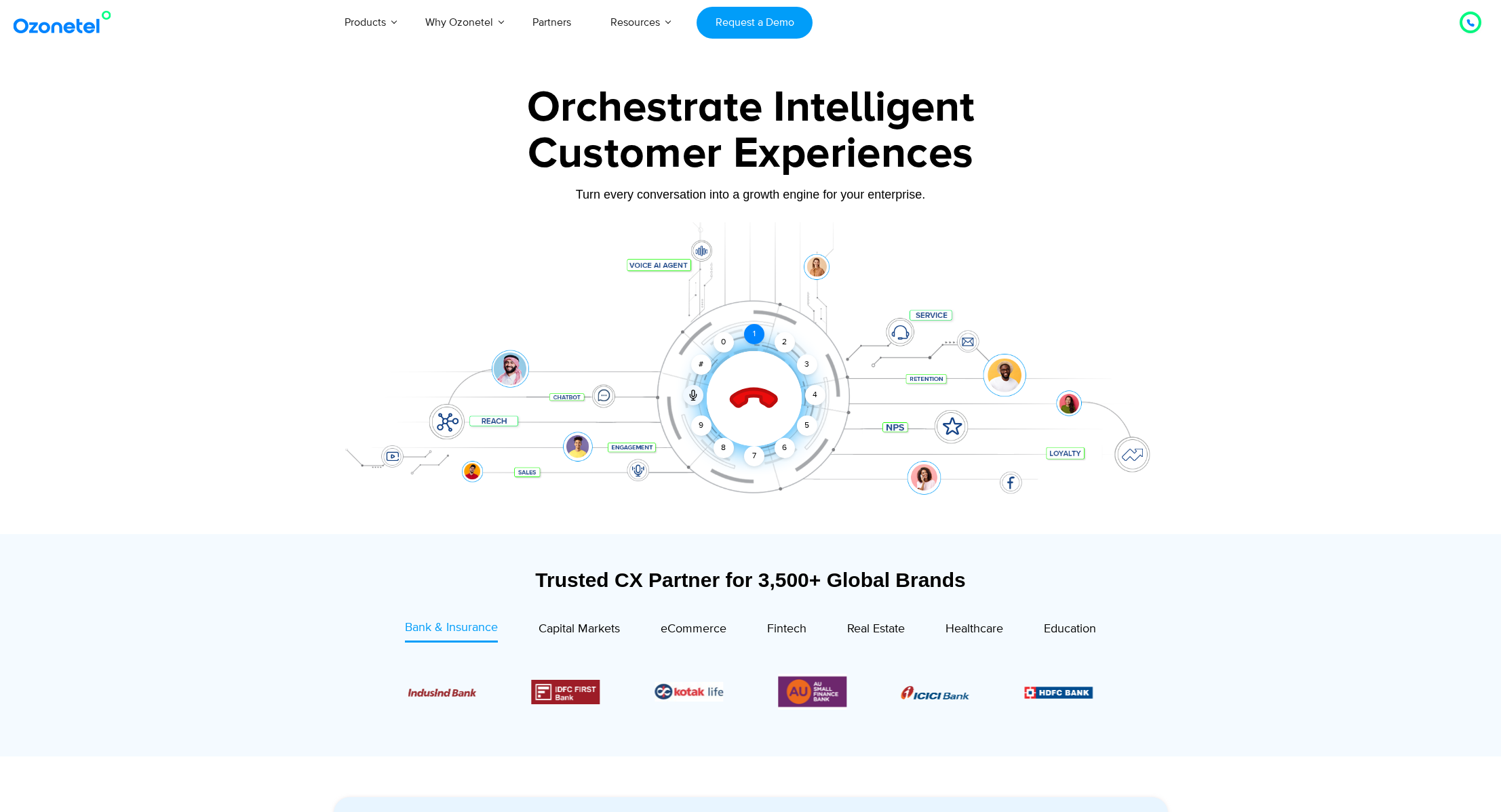
click at [761, 333] on div "1" at bounding box center [754, 334] width 20 height 20
